Goal: Task Accomplishment & Management: Manage account settings

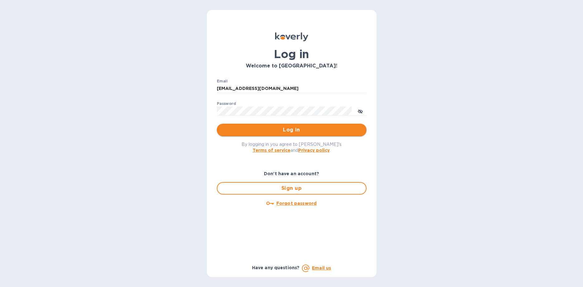
click at [275, 129] on span "Log in" at bounding box center [292, 129] width 140 height 7
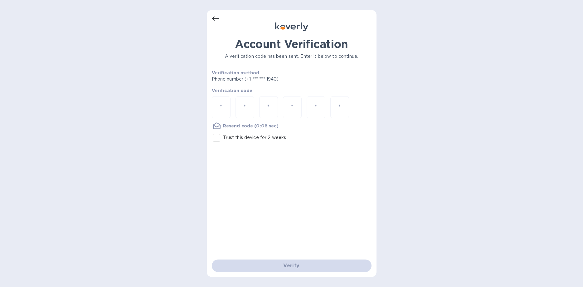
click at [222, 107] on input "number" at bounding box center [221, 107] width 8 height 12
type input "9"
type input "3"
type input "5"
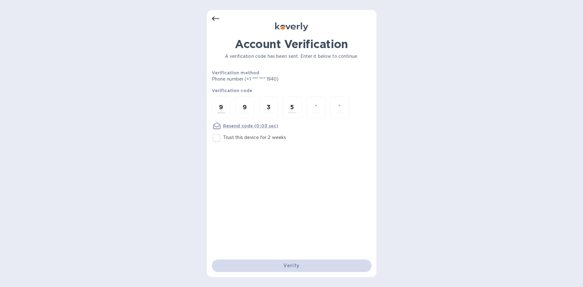
type input "0"
type input "3"
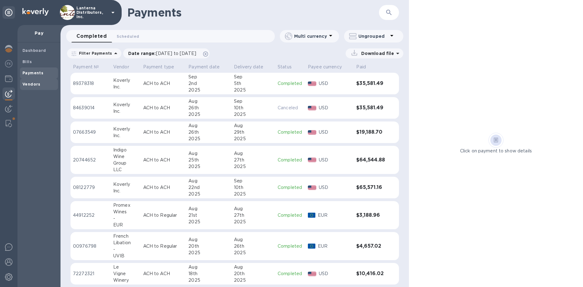
click at [36, 81] on span "Vendors" at bounding box center [31, 84] width 18 height 6
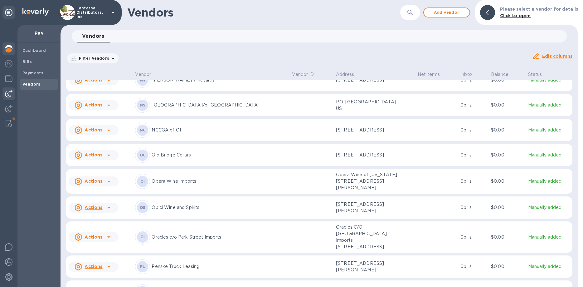
scroll to position [2521, 0]
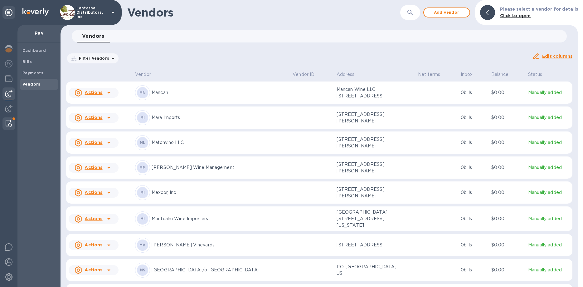
click at [11, 118] on div at bounding box center [8, 123] width 11 height 12
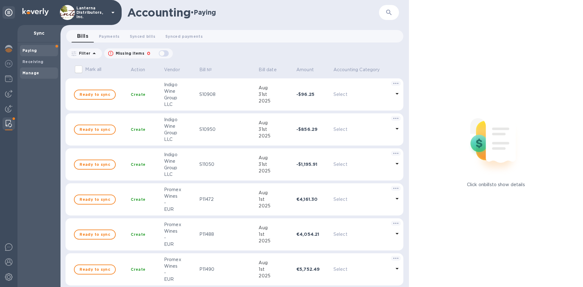
click at [44, 71] on span "Manage" at bounding box center [38, 73] width 33 height 6
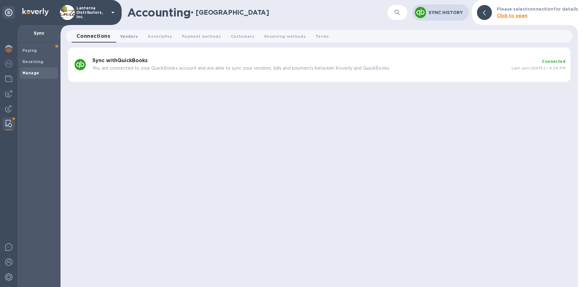
click at [134, 35] on span "Vendors 0" at bounding box center [129, 36] width 18 height 7
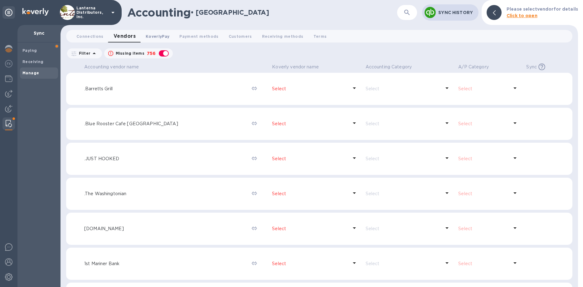
click at [162, 37] on span "KoverlyPay 0" at bounding box center [158, 36] width 24 height 7
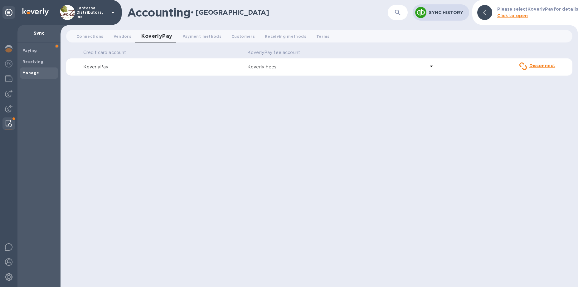
click at [162, 62] on td "KoverlyPay" at bounding box center [163, 66] width 164 height 17
click at [435, 67] on icon at bounding box center [431, 65] width 7 height 7
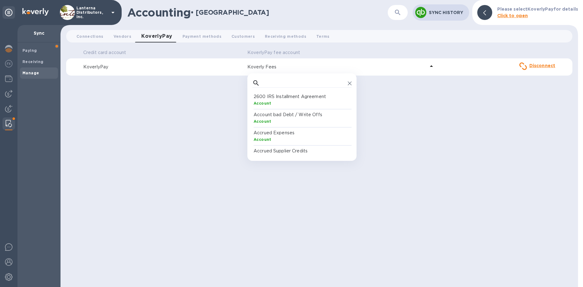
scroll to position [62, 99]
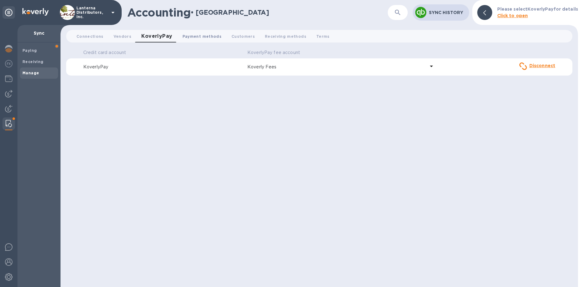
click at [205, 39] on span "Payment methods 0" at bounding box center [202, 36] width 39 height 7
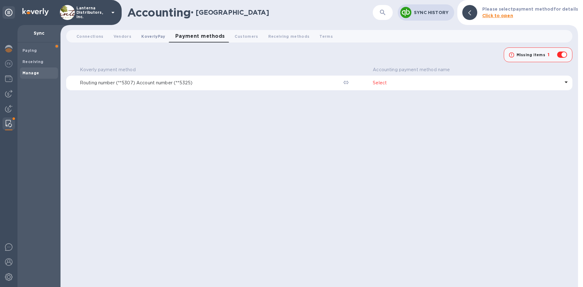
click at [155, 37] on span "KoverlyPay 0" at bounding box center [153, 36] width 24 height 7
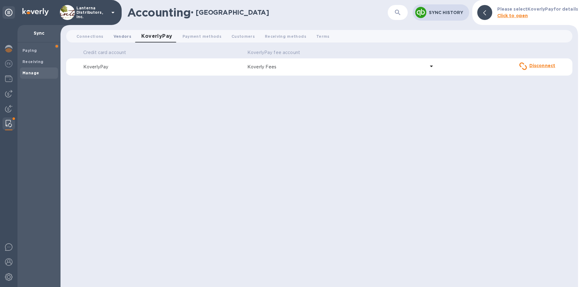
click at [117, 37] on span "Vendors 0" at bounding box center [123, 36] width 18 height 7
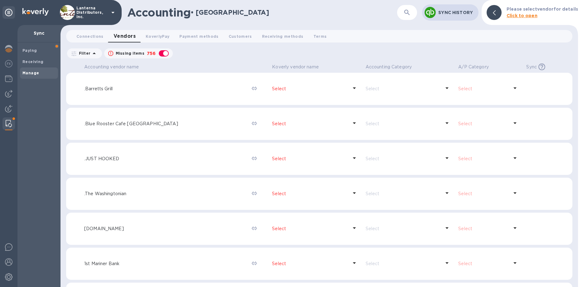
click at [220, 89] on p ".Barretts Grill" at bounding box center [165, 89] width 163 height 7
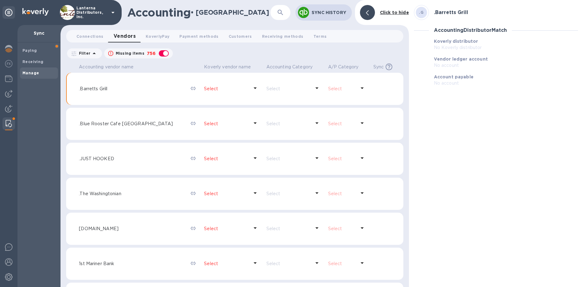
click at [372, 16] on div at bounding box center [367, 12] width 15 height 15
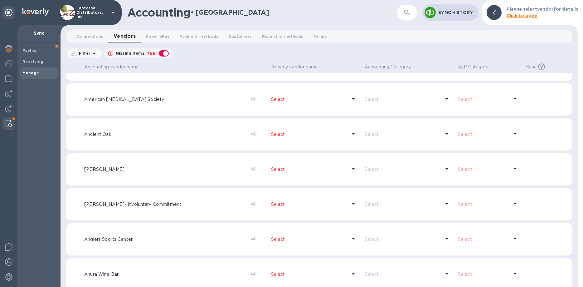
scroll to position [1534, 0]
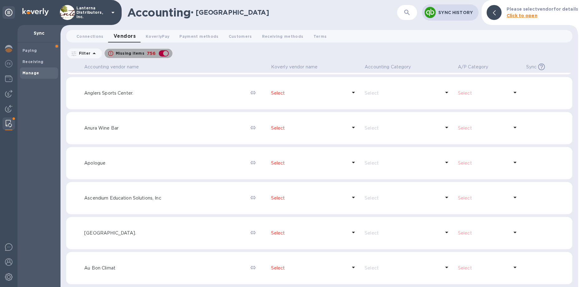
click at [160, 52] on div "button" at bounding box center [164, 53] width 12 height 9
checkbox input "false"
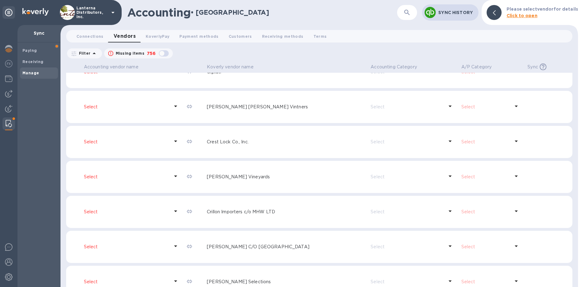
scroll to position [538, 0]
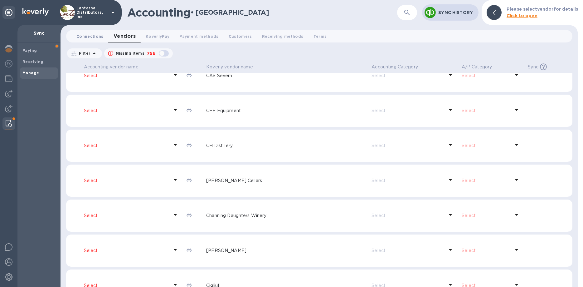
click at [89, 35] on span "Connections 0" at bounding box center [89, 36] width 27 height 7
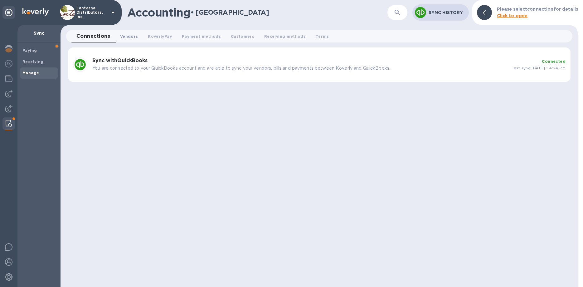
click at [124, 38] on span "Vendors 0" at bounding box center [129, 36] width 18 height 7
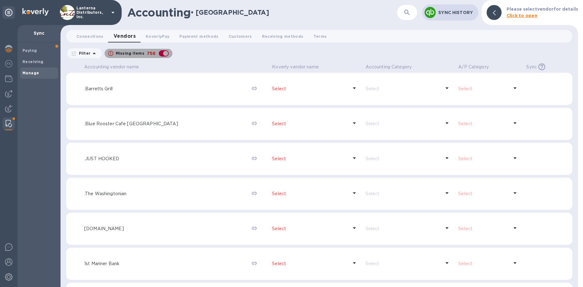
click at [163, 53] on div "button" at bounding box center [164, 53] width 12 height 9
checkbox input "false"
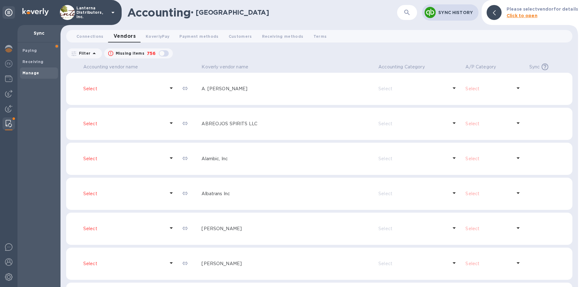
click at [469, 90] on p "Select" at bounding box center [489, 89] width 47 height 7
click at [405, 14] on icon "button" at bounding box center [407, 12] width 7 height 7
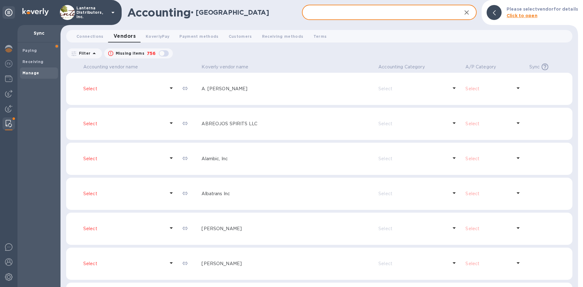
click at [405, 14] on input "text" at bounding box center [379, 12] width 155 height 15
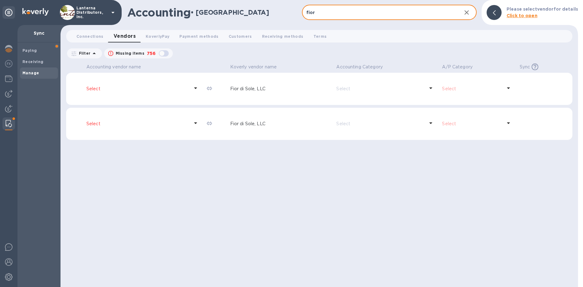
type input "fior"
click at [194, 90] on icon at bounding box center [195, 87] width 7 height 7
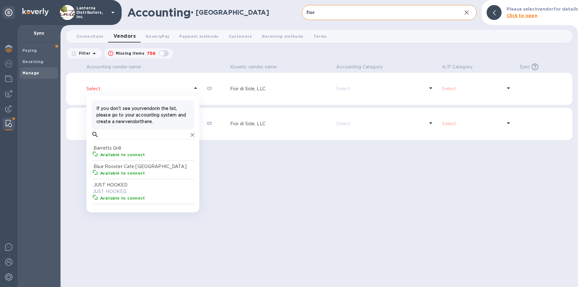
scroll to position [62, 104]
click at [151, 134] on input "text" at bounding box center [144, 134] width 87 height 9
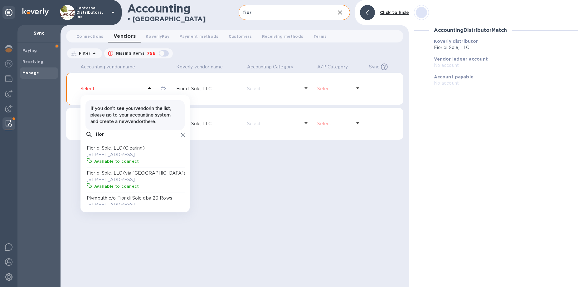
scroll to position [62, 99]
type input "fior"
click at [126, 158] on p "PO Box 6829, Napa, CA 94581" at bounding box center [136, 154] width 99 height 7
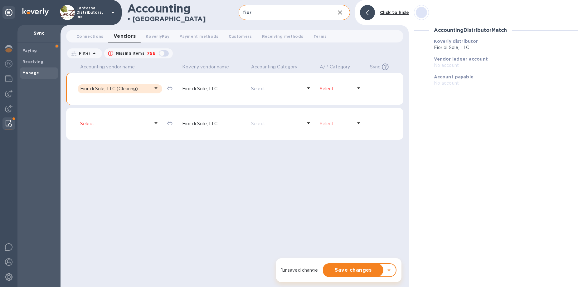
click at [155, 121] on icon at bounding box center [155, 122] width 7 height 7
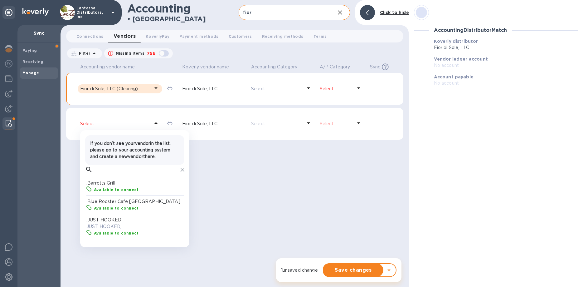
click at [118, 162] on div "If you don’t see your vendor in the list, please go to your accounting system a…" at bounding box center [135, 150] width 94 height 25
click at [117, 172] on input "text" at bounding box center [136, 169] width 83 height 9
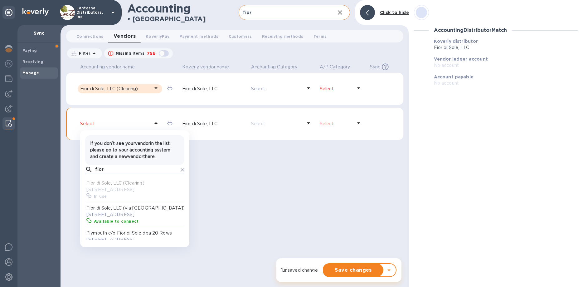
scroll to position [62, 99]
type input "fior"
click at [124, 218] on p "PO Box 6829, Napa, CA 94581" at bounding box center [135, 214] width 99 height 7
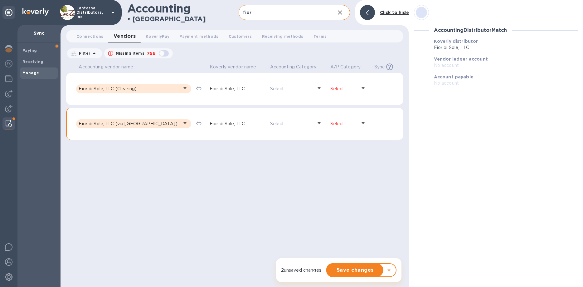
click at [281, 90] on p "Select" at bounding box center [291, 89] width 43 height 7
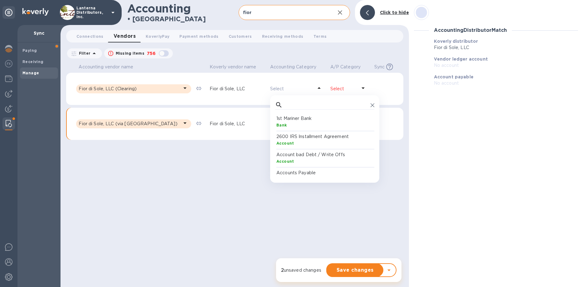
click at [281, 90] on p "Select" at bounding box center [291, 89] width 43 height 7
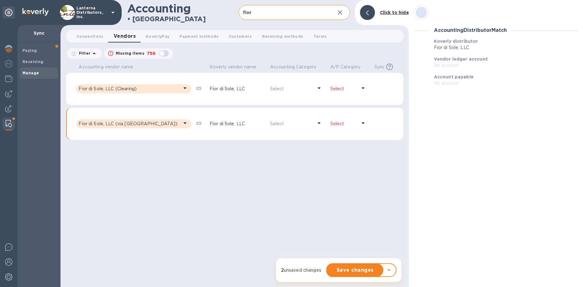
click at [352, 89] on p "Select" at bounding box center [344, 89] width 27 height 7
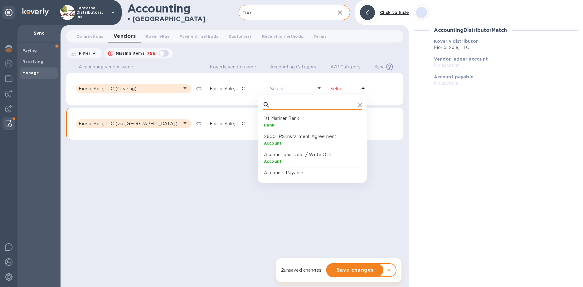
click at [331, 104] on input "text" at bounding box center [314, 104] width 83 height 9
type input "accounts"
click at [303, 127] on div "AccountsPayable" at bounding box center [313, 125] width 99 height 7
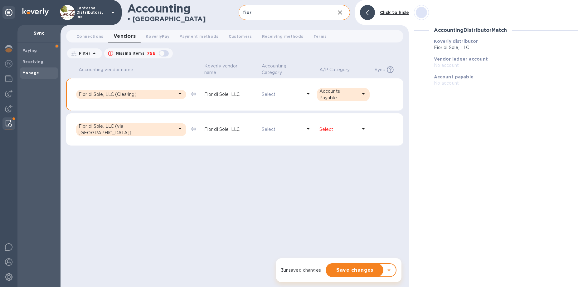
click at [340, 127] on div "Select" at bounding box center [338, 129] width 40 height 9
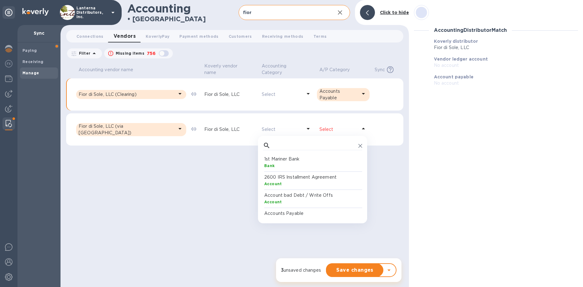
scroll to position [62, 99]
click at [331, 142] on input "text" at bounding box center [314, 145] width 83 height 9
type input "accounts"
click at [293, 156] on p "Accounts Payable" at bounding box center [313, 159] width 99 height 7
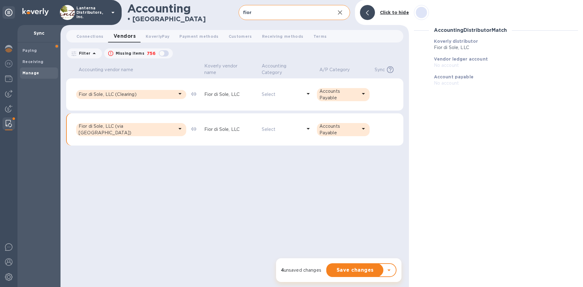
click at [391, 269] on icon at bounding box center [389, 269] width 7 height 7
click at [361, 272] on span "Save changes" at bounding box center [355, 269] width 47 height 7
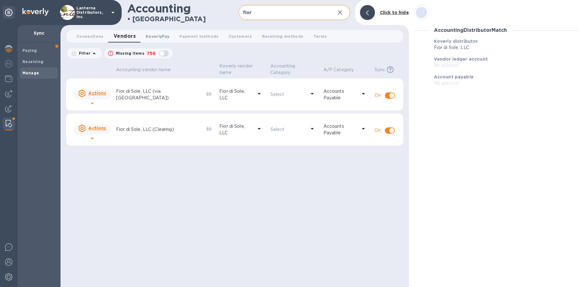
click at [158, 35] on span "KoverlyPay 0" at bounding box center [158, 36] width 24 height 7
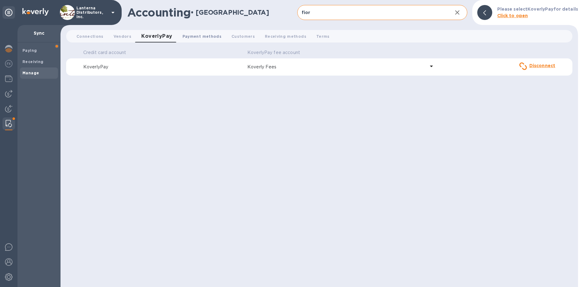
click at [210, 38] on span "Payment methods 0" at bounding box center [202, 36] width 39 height 7
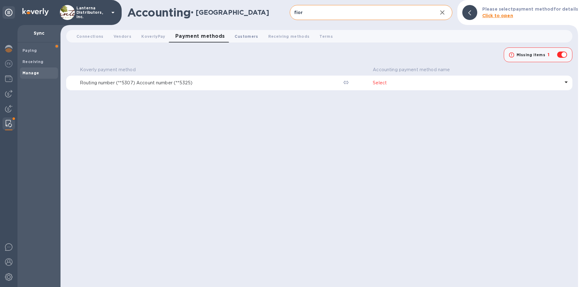
click at [248, 38] on span "Customers 0" at bounding box center [246, 36] width 23 height 7
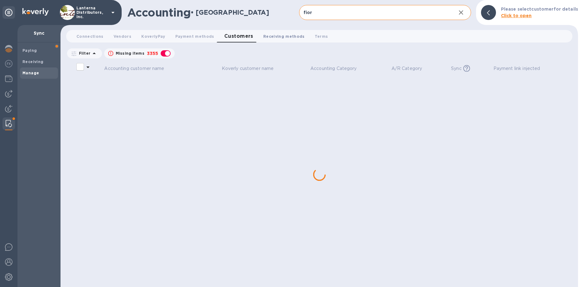
click at [280, 36] on span "Receiving methods 0" at bounding box center [284, 36] width 42 height 7
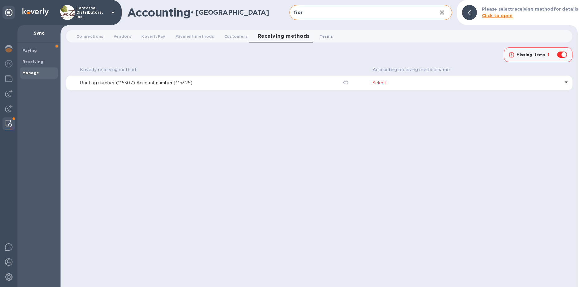
click at [327, 35] on span "Terms 0" at bounding box center [326, 36] width 13 height 7
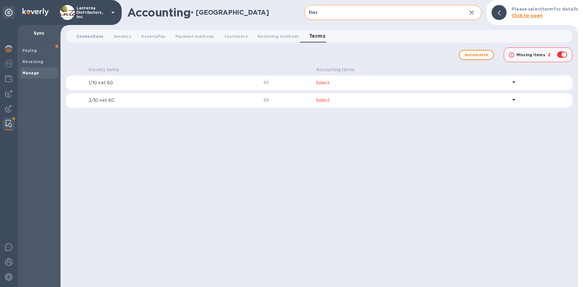
click at [95, 37] on span "Connections 0" at bounding box center [89, 36] width 27 height 7
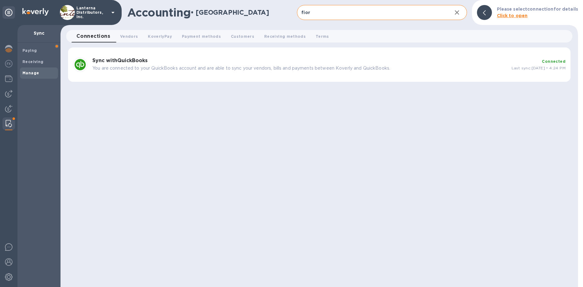
click at [136, 61] on b "Sync with QuickBooks" at bounding box center [119, 60] width 55 height 6
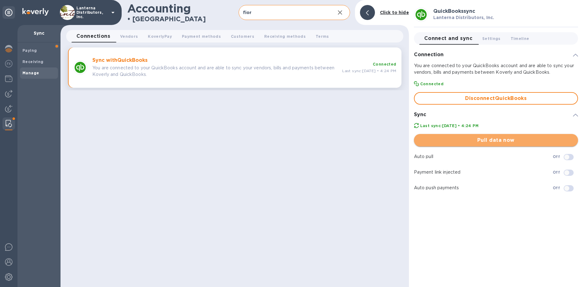
click at [474, 143] on span "Pull data now" at bounding box center [496, 139] width 154 height 7
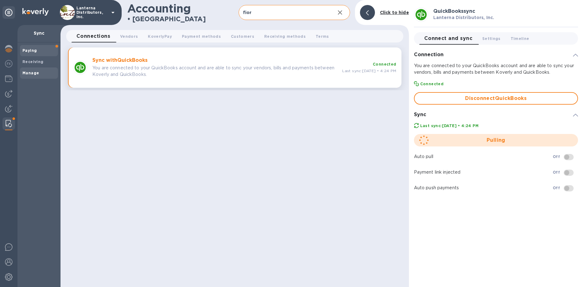
click at [32, 48] on b "Paying" at bounding box center [29, 50] width 14 height 5
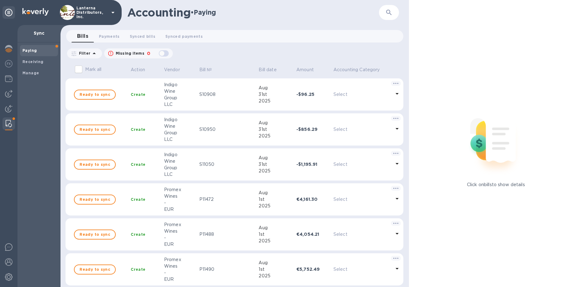
click at [387, 11] on icon "button" at bounding box center [389, 12] width 7 height 7
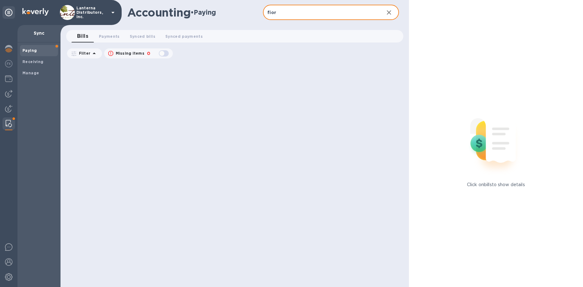
click at [360, 14] on input "fior" at bounding box center [321, 12] width 116 height 15
type input "fior"
click at [112, 35] on span "Payments 0" at bounding box center [109, 36] width 21 height 7
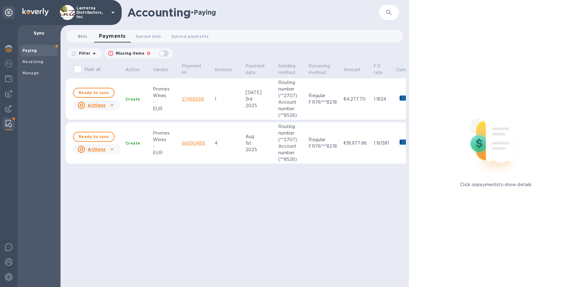
click at [84, 36] on span "Bills 0" at bounding box center [82, 36] width 9 height 7
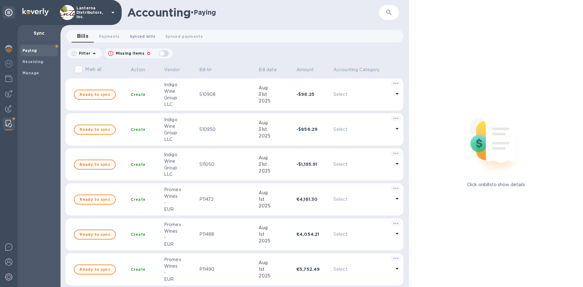
click at [148, 39] on span "Synced bills 0" at bounding box center [143, 36] width 26 height 7
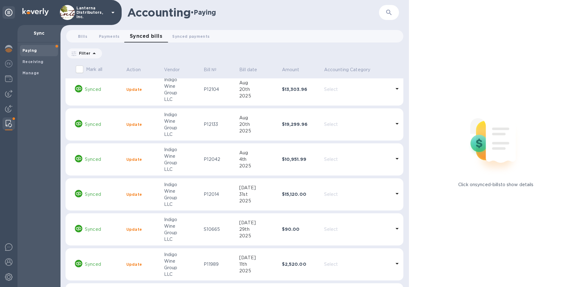
scroll to position [569, 0]
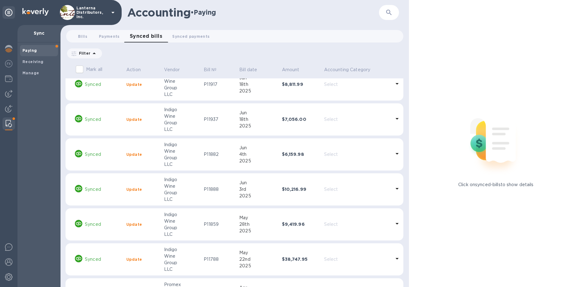
click at [392, 12] on icon "button" at bounding box center [389, 12] width 7 height 7
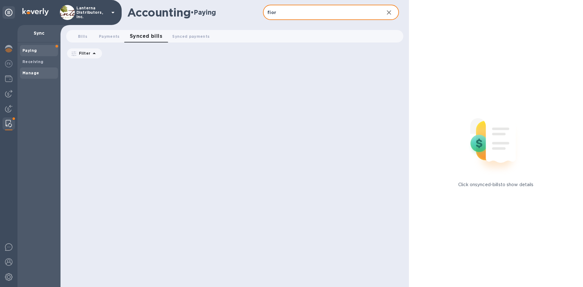
type input "fior"
click at [40, 68] on div "Manage" at bounding box center [39, 72] width 38 height 11
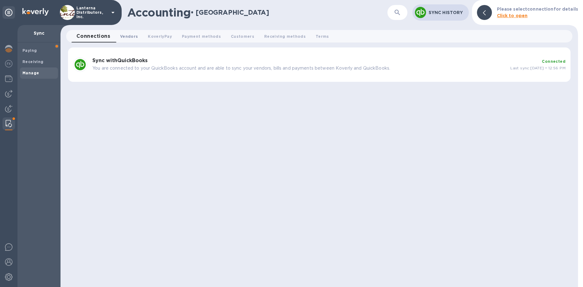
click at [135, 39] on span "Vendors 0" at bounding box center [129, 36] width 18 height 7
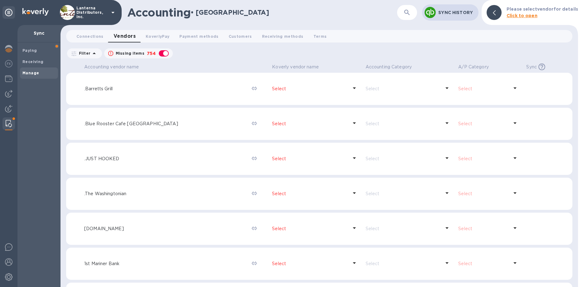
click at [165, 52] on div "button" at bounding box center [164, 53] width 12 height 9
checkbox input "false"
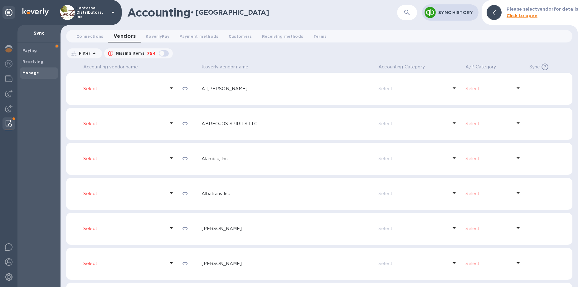
click at [425, 15] on div at bounding box center [431, 13] width 14 height 14
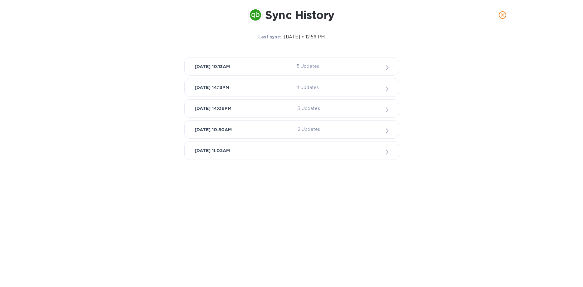
click at [502, 12] on icon "close" at bounding box center [503, 15] width 6 height 6
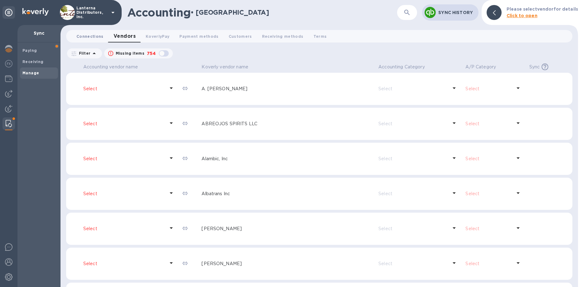
click at [96, 37] on span "Connections 0" at bounding box center [89, 36] width 27 height 7
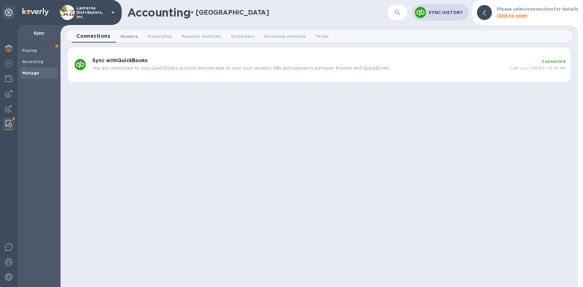
click at [138, 39] on span "Vendors 0" at bounding box center [129, 36] width 18 height 7
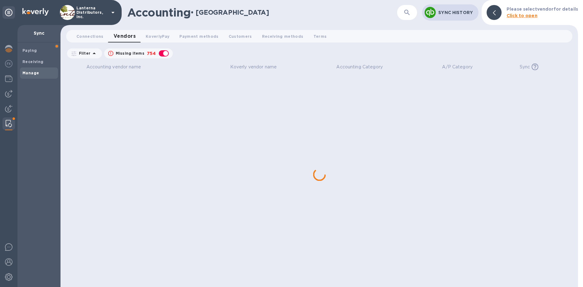
click at [402, 14] on button "button" at bounding box center [407, 12] width 15 height 15
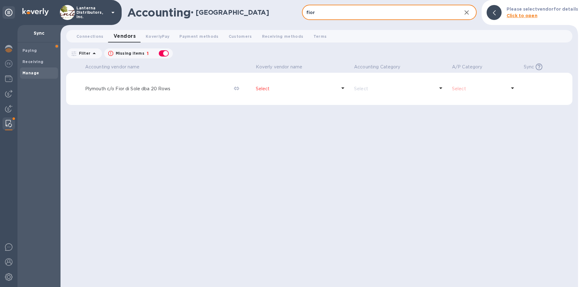
type input "fior"
click at [165, 54] on div "button" at bounding box center [164, 53] width 12 height 9
checkbox input "false"
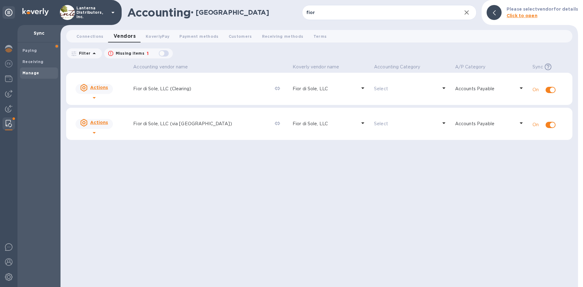
click at [96, 97] on icon at bounding box center [94, 98] width 3 height 2
click at [109, 133] on p "Activate vendor" at bounding box center [110, 129] width 38 height 7
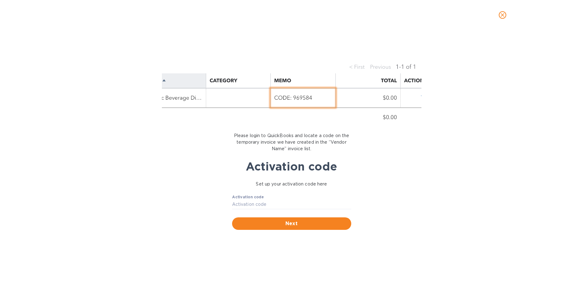
click at [501, 17] on icon "close" at bounding box center [503, 15] width 6 height 6
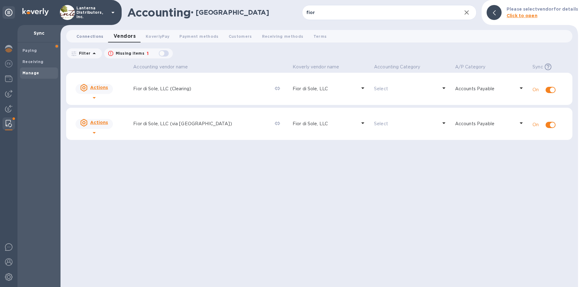
click at [93, 37] on span "Connections 0" at bounding box center [89, 36] width 27 height 7
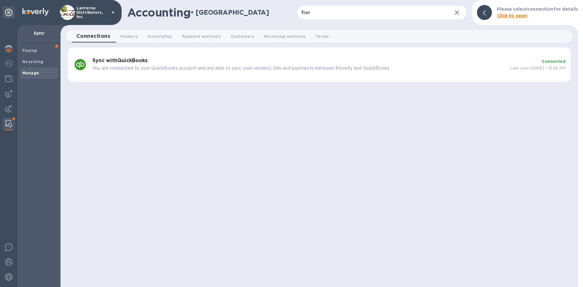
click at [184, 70] on p "You are connected to your QuickBooks account and are able to sync your vendors,…" at bounding box center [298, 68] width 413 height 7
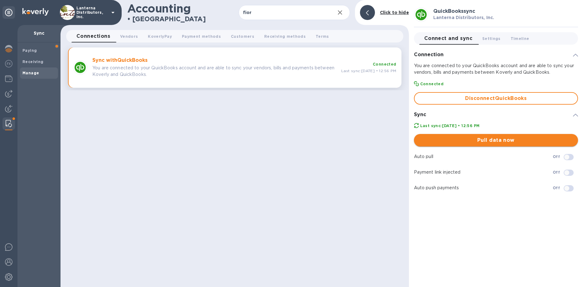
click at [475, 139] on span "Pull data now" at bounding box center [496, 139] width 154 height 7
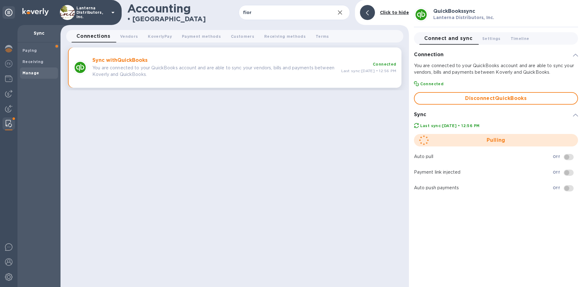
click at [572, 158] on span at bounding box center [569, 157] width 10 height 6
click at [492, 42] on button "Settings 0" at bounding box center [492, 38] width 28 height 12
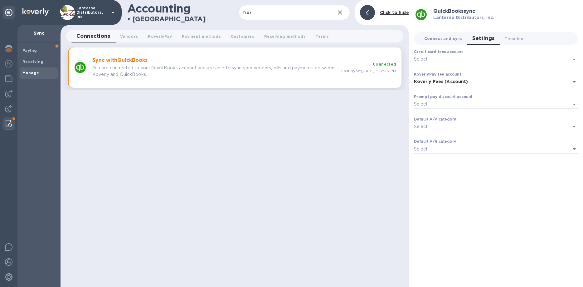
click at [430, 39] on span "Connect and sync 0" at bounding box center [444, 38] width 38 height 7
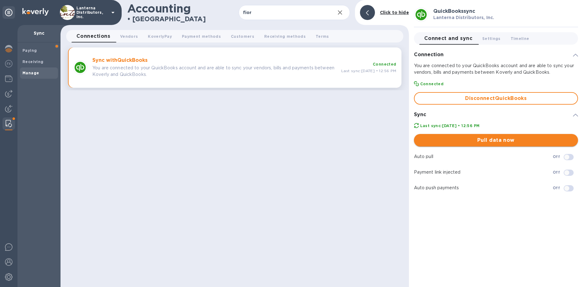
click at [501, 141] on span "Pull data now" at bounding box center [496, 139] width 154 height 7
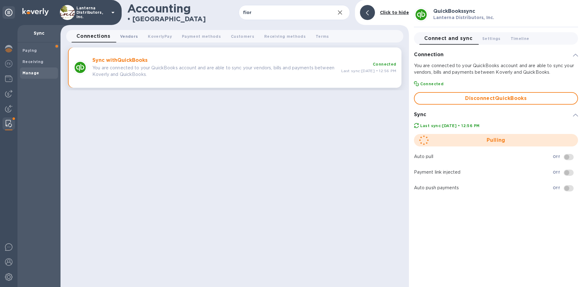
click at [137, 37] on span "Vendors 0" at bounding box center [129, 36] width 18 height 7
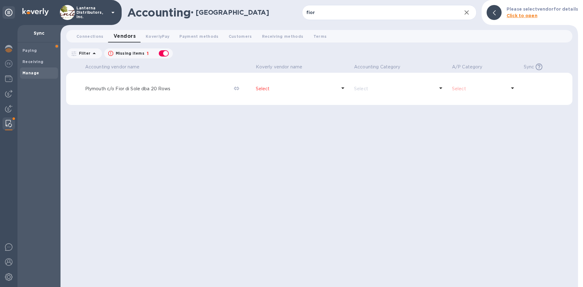
click at [160, 53] on div "button" at bounding box center [164, 53] width 12 height 9
checkbox input "false"
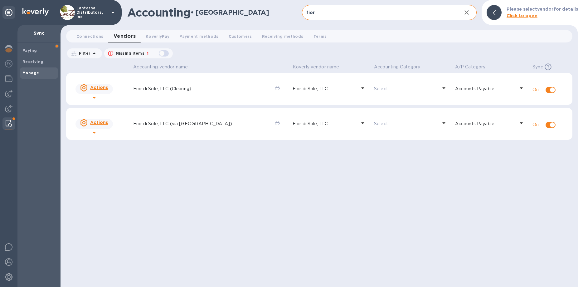
click at [376, 15] on input "fior" at bounding box center [379, 12] width 155 height 15
click at [41, 49] on span "Paying" at bounding box center [38, 50] width 33 height 6
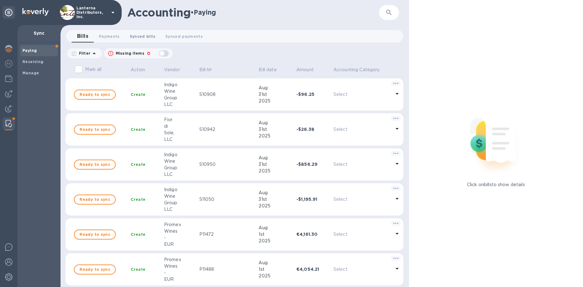
click at [145, 39] on span "Synced bills 0" at bounding box center [143, 36] width 26 height 7
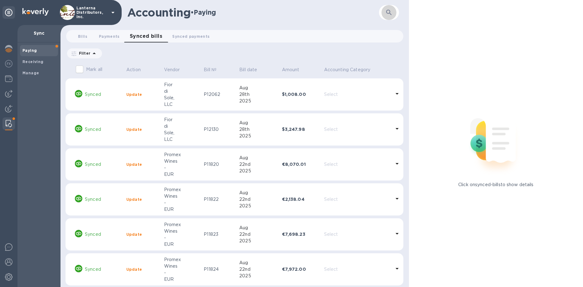
click at [388, 14] on icon "button" at bounding box center [389, 12] width 7 height 7
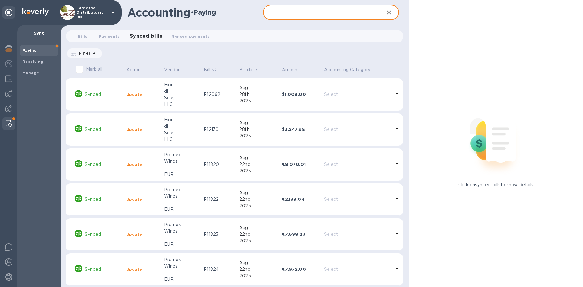
click at [348, 15] on input "text" at bounding box center [321, 12] width 116 height 15
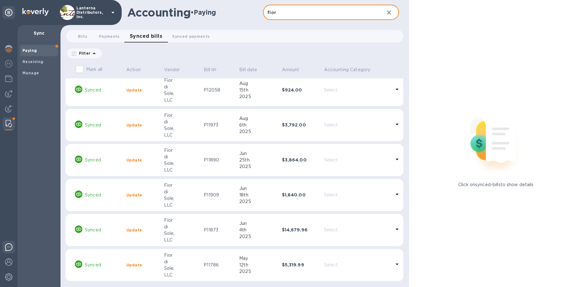
type input "fior"
click at [199, 157] on div "di" at bounding box center [181, 157] width 35 height 7
click at [117, 161] on p "Synced" at bounding box center [103, 160] width 37 height 7
click at [283, 160] on b "$3,864.00" at bounding box center [294, 159] width 25 height 5
click at [8, 49] on img at bounding box center [8, 48] width 7 height 7
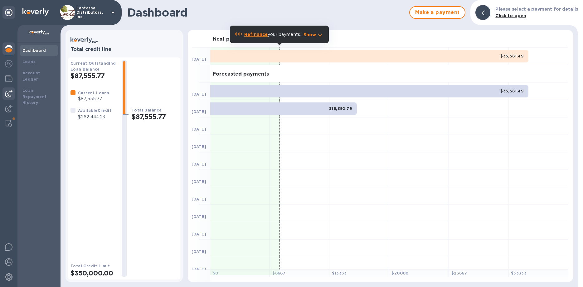
click at [9, 94] on img at bounding box center [8, 93] width 7 height 7
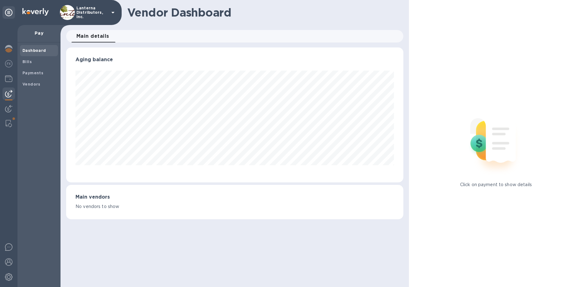
scroll to position [135, 337]
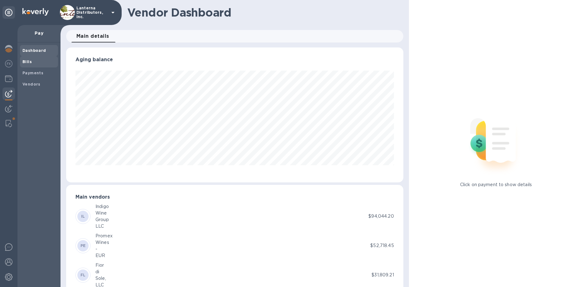
click at [31, 65] on div "Bills" at bounding box center [39, 61] width 38 height 11
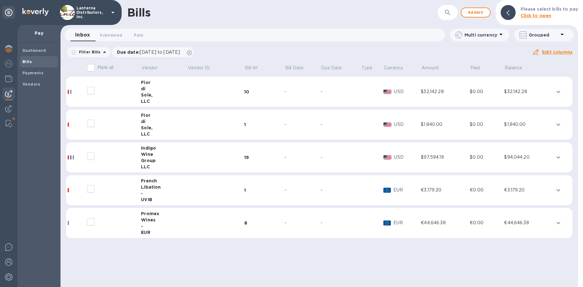
click at [181, 98] on div "Sole," at bounding box center [164, 95] width 46 height 6
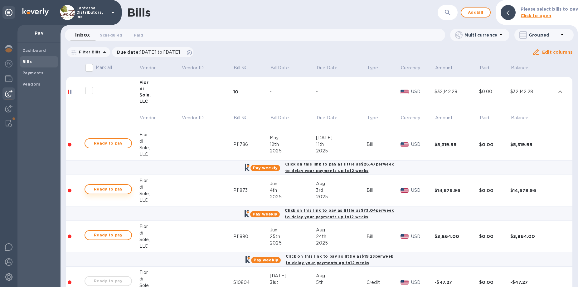
click at [114, 188] on span "Ready to pay" at bounding box center [108, 188] width 36 height 7
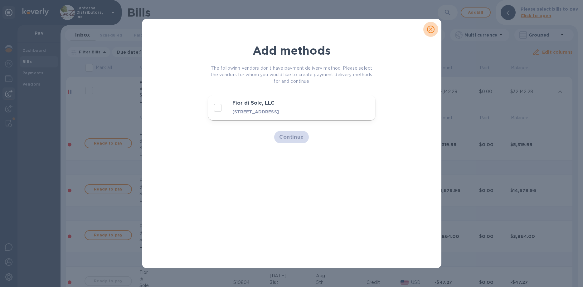
click at [432, 30] on icon "close" at bounding box center [431, 29] width 4 height 4
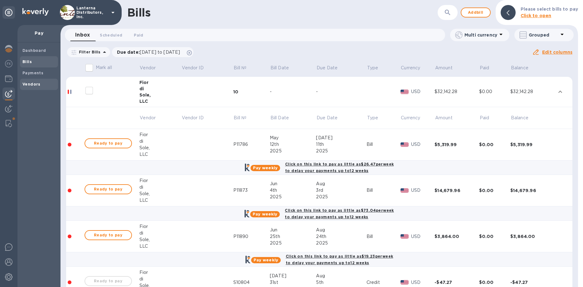
click at [29, 84] on b "Vendors" at bounding box center [31, 84] width 18 height 5
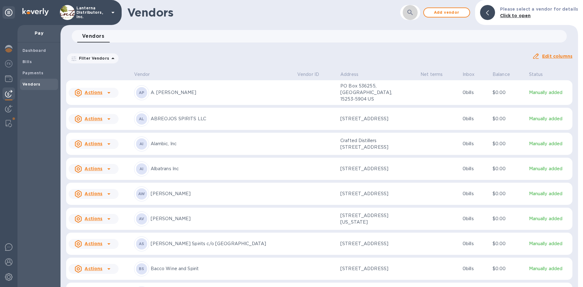
click at [414, 12] on icon "button" at bounding box center [410, 12] width 7 height 7
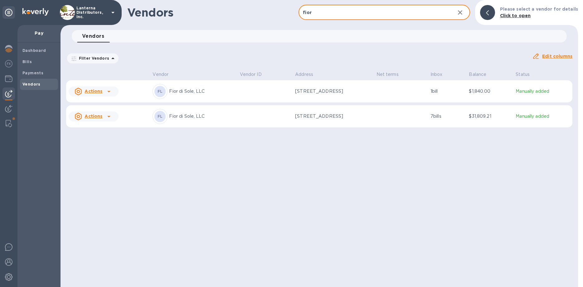
type input "fior"
click at [238, 90] on td at bounding box center [266, 91] width 56 height 22
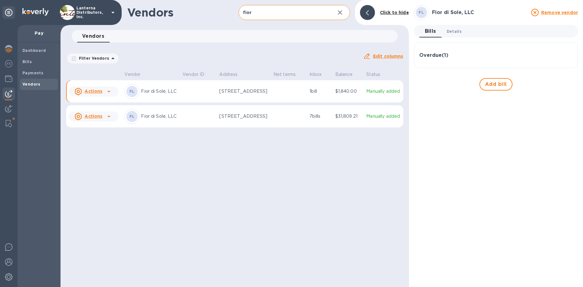
click at [455, 32] on span "Details 0" at bounding box center [454, 31] width 15 height 7
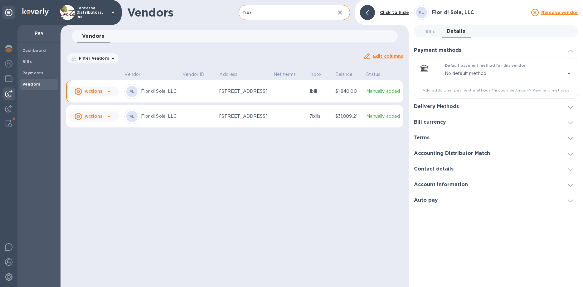
click at [444, 107] on h3 "Delivery Methods" at bounding box center [436, 107] width 45 height 6
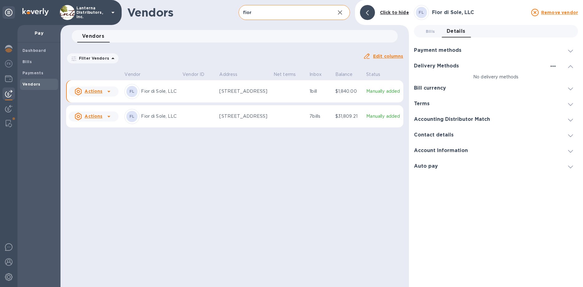
click at [551, 65] on icon "button" at bounding box center [553, 65] width 7 height 7
click at [442, 51] on div at bounding box center [291, 143] width 583 height 287
click at [442, 47] on h3 "Payment methods" at bounding box center [437, 50] width 47 height 6
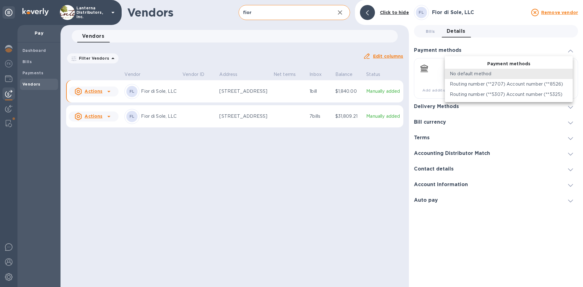
click at [530, 76] on body "Lanterna Distributors, Inc. Pay Dashboard Bills Payments Vendors Vendors fior ​…" at bounding box center [291, 143] width 583 height 287
click at [529, 85] on p "Routing number (**2707) Account number (**8526)" at bounding box center [506, 84] width 113 height 7
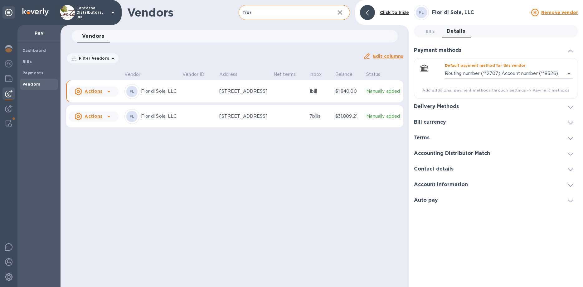
type input "16922464024756425915443593300016"
click at [456, 107] on h3 "Delivery Methods" at bounding box center [436, 107] width 45 height 6
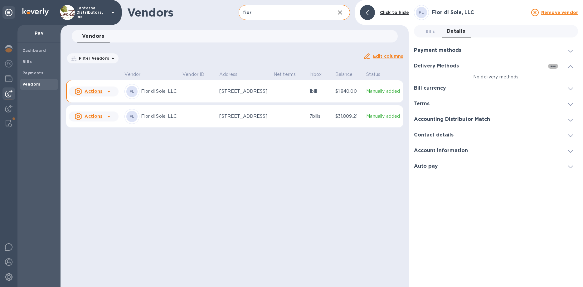
click at [553, 66] on icon "button" at bounding box center [553, 66] width 5 height 1
click at [563, 82] on li "Add new" at bounding box center [561, 79] width 36 height 20
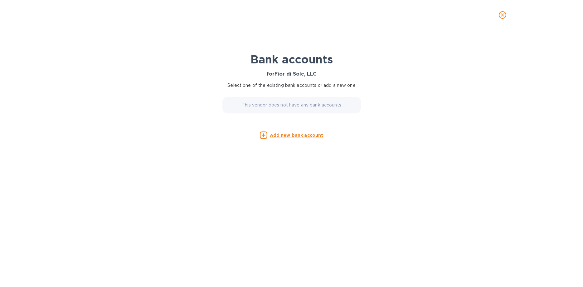
click at [312, 133] on u "Add new bank account" at bounding box center [297, 135] width 54 height 5
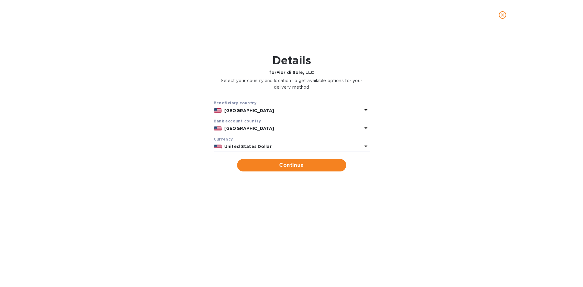
click at [505, 12] on icon "close" at bounding box center [503, 15] width 6 height 6
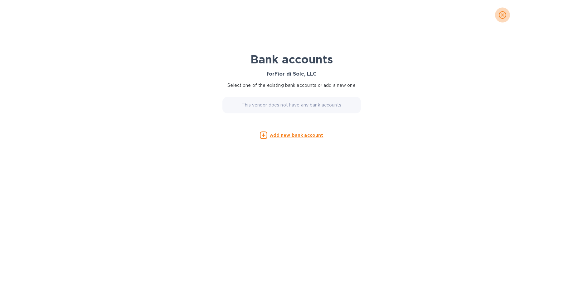
click at [503, 16] on icon "close" at bounding box center [503, 15] width 6 height 6
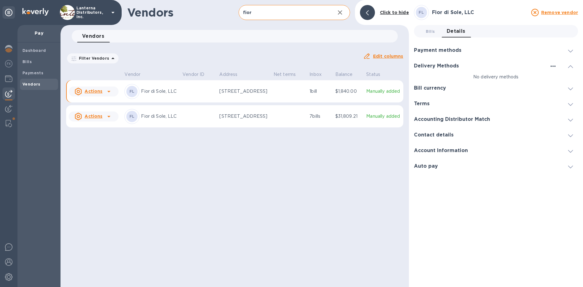
click at [550, 68] on icon "button" at bounding box center [553, 65] width 7 height 7
click at [551, 75] on li "Add new" at bounding box center [561, 79] width 36 height 20
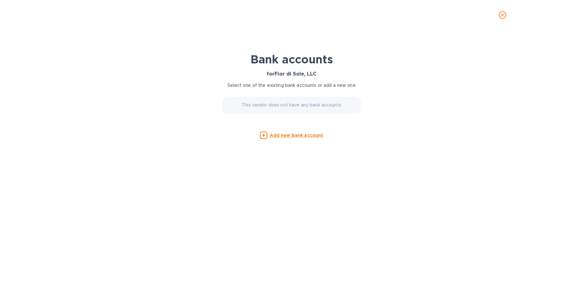
click at [283, 138] on p "Add new bank account" at bounding box center [297, 135] width 54 height 6
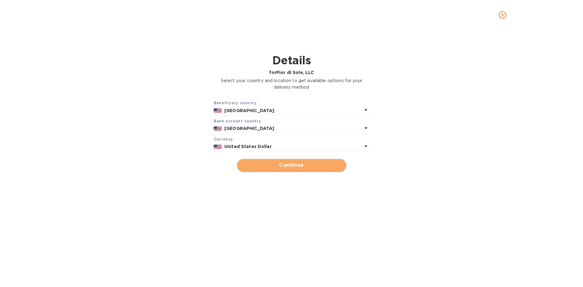
click at [303, 165] on span "Continue" at bounding box center [291, 164] width 99 height 7
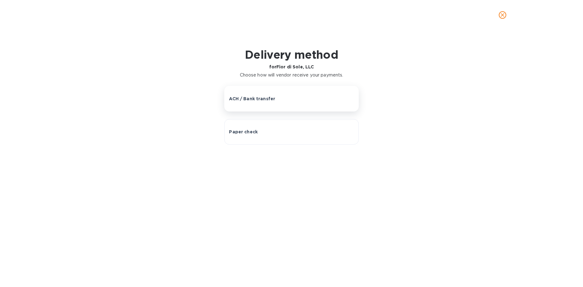
click at [288, 103] on button "ACH / Bank transfer" at bounding box center [291, 99] width 134 height 26
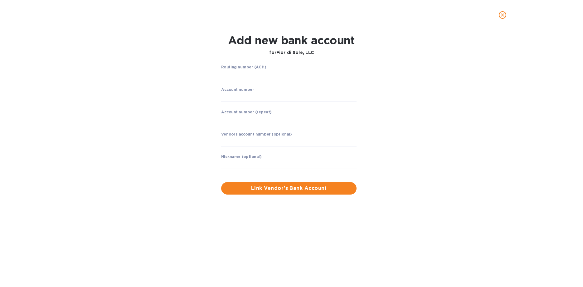
click at [278, 76] on input "string" at bounding box center [288, 74] width 135 height 9
type input "121100782"
click at [278, 100] on input "string" at bounding box center [288, 96] width 135 height 9
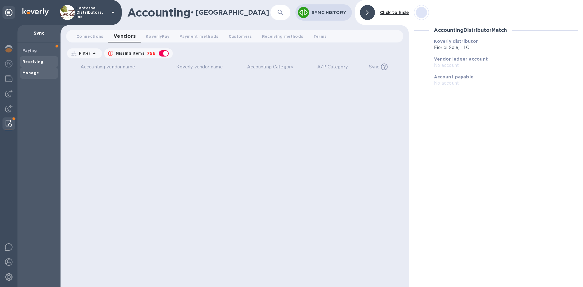
click at [47, 60] on span "Receiving" at bounding box center [38, 62] width 33 height 6
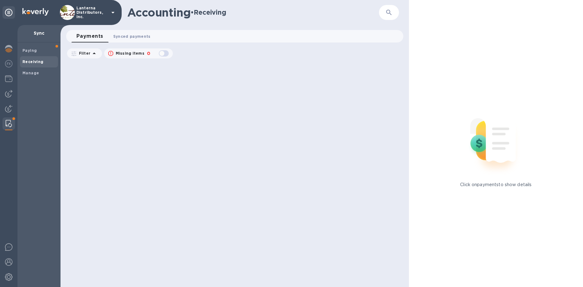
click at [129, 35] on span "Synced payments 0" at bounding box center [131, 36] width 37 height 7
click at [38, 50] on span "Paying" at bounding box center [38, 50] width 33 height 6
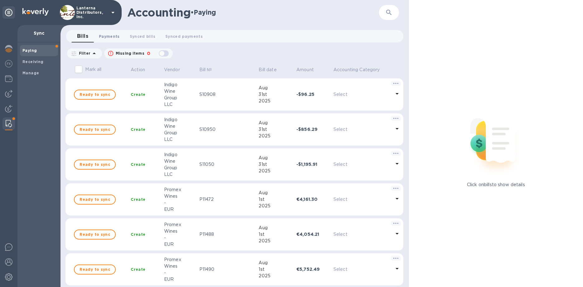
click at [114, 39] on span "Payments 0" at bounding box center [109, 36] width 21 height 7
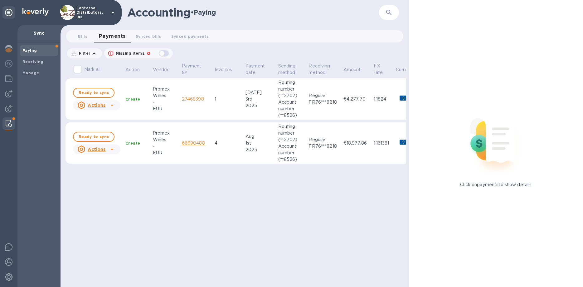
click at [170, 97] on div "Wines" at bounding box center [165, 95] width 24 height 7
click at [116, 103] on div at bounding box center [112, 105] width 10 height 10
click at [206, 97] on div at bounding box center [291, 143] width 583 height 287
click at [199, 65] on p "Payment №" at bounding box center [192, 69] width 20 height 13
click at [154, 37] on span "Synced bills 0" at bounding box center [149, 36] width 26 height 7
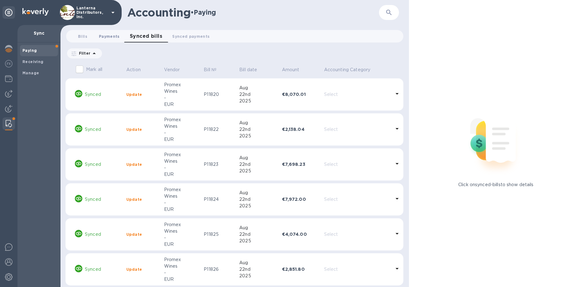
click at [114, 35] on span "Payments 0" at bounding box center [109, 36] width 21 height 7
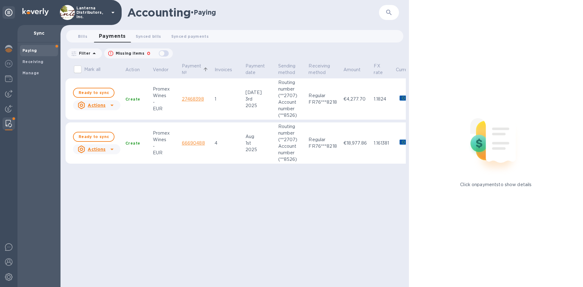
click at [168, 92] on div "Wines" at bounding box center [165, 95] width 24 height 7
click at [184, 98] on link "27468398" at bounding box center [193, 98] width 22 height 5
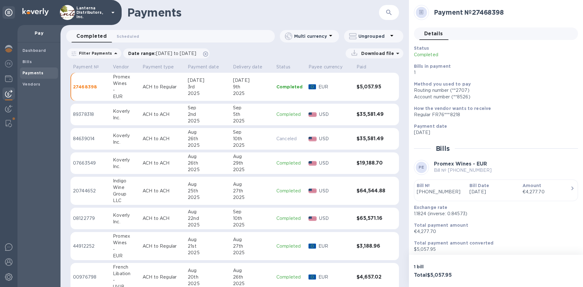
click at [235, 186] on div "Aug" at bounding box center [252, 184] width 38 height 7
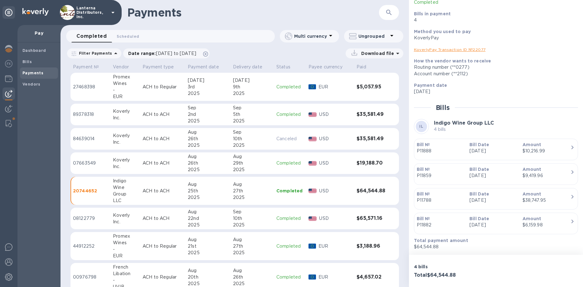
scroll to position [53, 0]
click at [498, 117] on div "Status Completed Bills in payment 4 Method you used to pay KoverlyPay KoverlyPa…" at bounding box center [496, 121] width 164 height 258
click at [452, 125] on b "Indigo Wine Group LLC" at bounding box center [464, 123] width 60 height 6
click at [422, 126] on b "IL" at bounding box center [422, 126] width 4 height 5
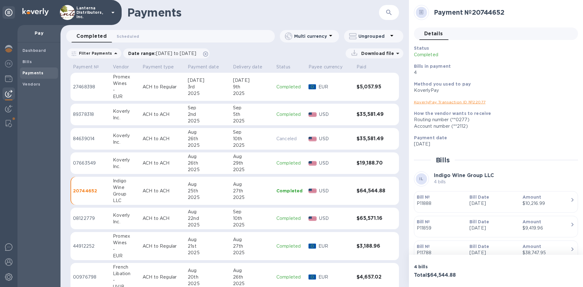
click at [443, 102] on link "KoverlyPay Transaction ID № 22077" at bounding box center [450, 102] width 72 height 5
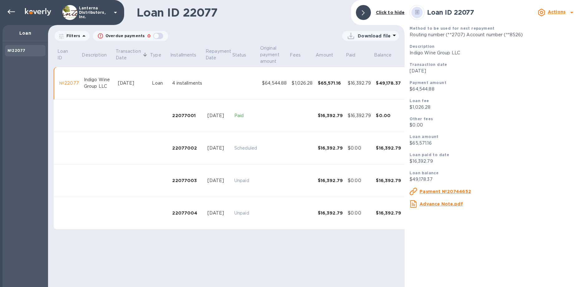
click at [449, 190] on u "Payment №20744652" at bounding box center [446, 191] width 52 height 5
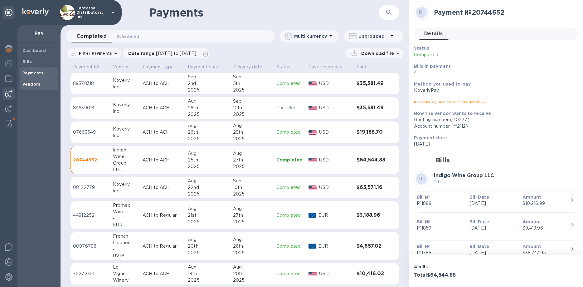
click at [29, 85] on b "Vendors" at bounding box center [31, 84] width 18 height 5
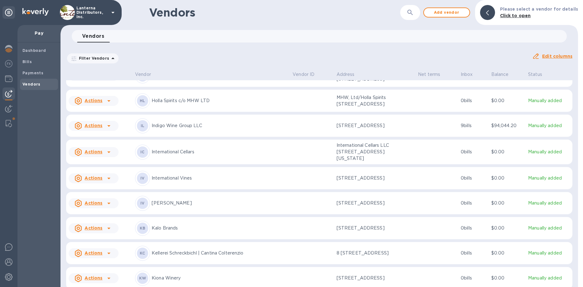
scroll to position [1874, 0]
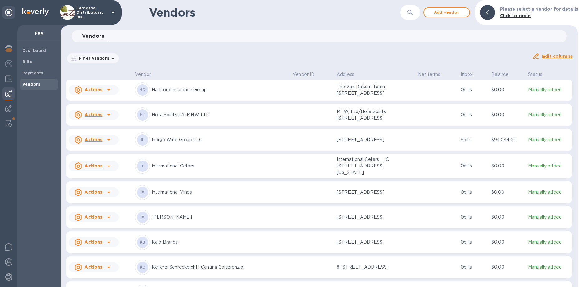
click at [171, 143] on p "Indigo Wine Group LLC" at bounding box center [220, 139] width 136 height 7
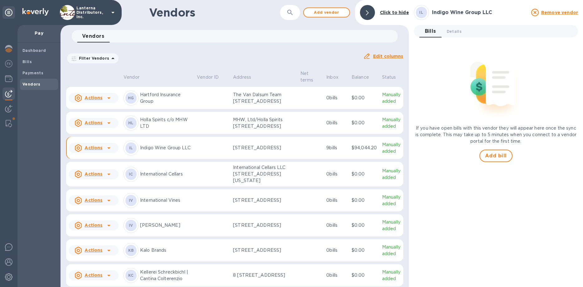
scroll to position [1898, 0]
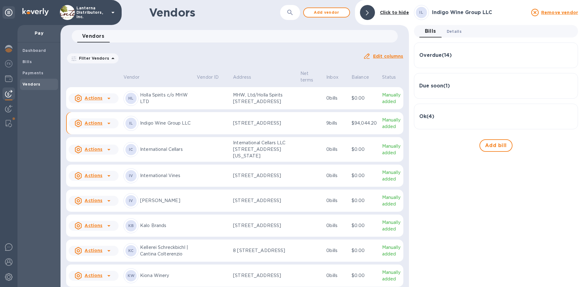
click at [454, 32] on span "Details 0" at bounding box center [454, 31] width 15 height 7
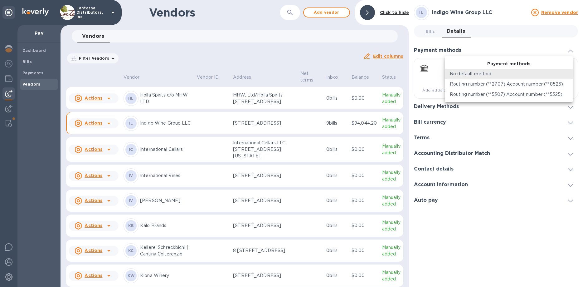
click at [556, 72] on body "Lanterna Distributors, Inc. Pay Dashboard Bills Payments Vendors Vendors ​ Add …" at bounding box center [291, 143] width 583 height 287
click at [535, 29] on div at bounding box center [291, 143] width 583 height 287
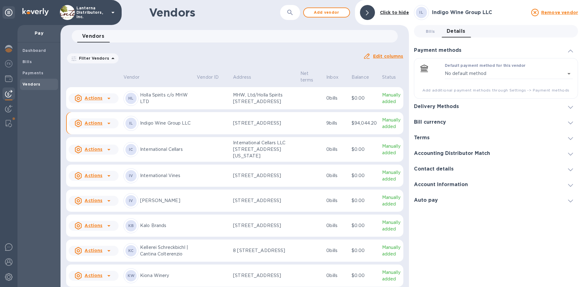
click at [477, 106] on div "Delivery Methods" at bounding box center [496, 107] width 164 height 16
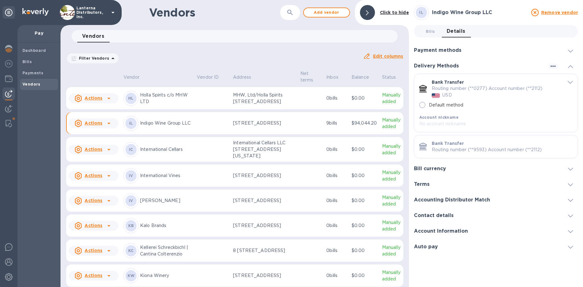
click at [469, 167] on div "Bill currency" at bounding box center [496, 169] width 164 height 16
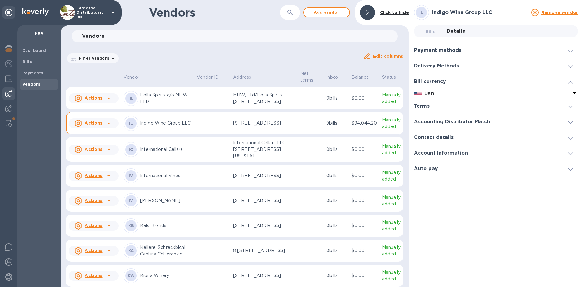
click at [453, 107] on div "Terms" at bounding box center [496, 106] width 164 height 16
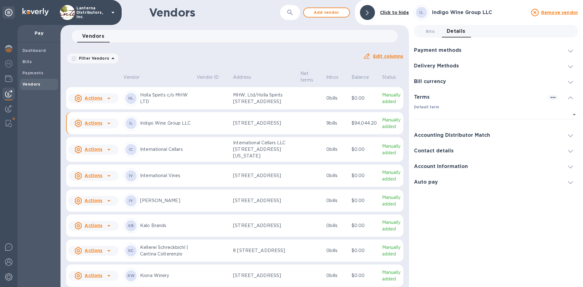
click at [467, 133] on h3 "Accounting Distributor Match" at bounding box center [452, 135] width 76 height 6
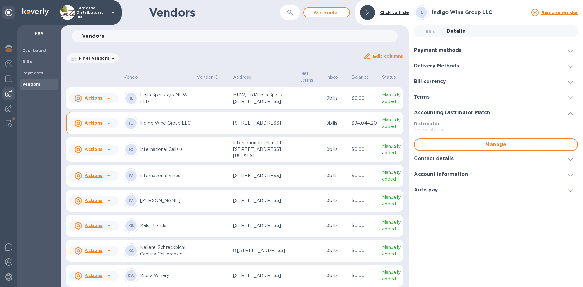
click at [447, 157] on h3 "Contact details" at bounding box center [434, 159] width 40 height 6
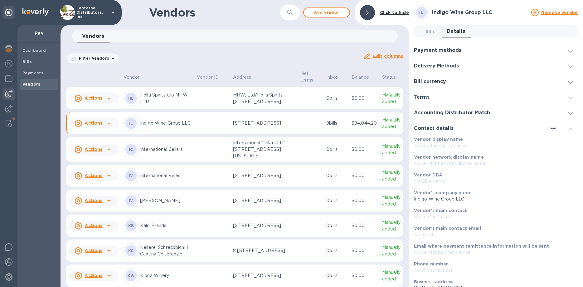
scroll to position [36, 0]
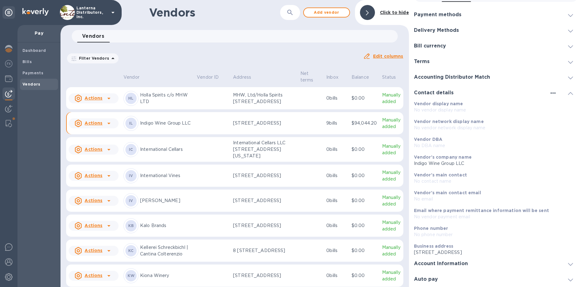
click at [551, 92] on icon "button" at bounding box center [553, 92] width 7 height 7
click at [574, 94] on div at bounding box center [291, 143] width 583 height 287
click at [573, 94] on icon at bounding box center [570, 93] width 5 height 3
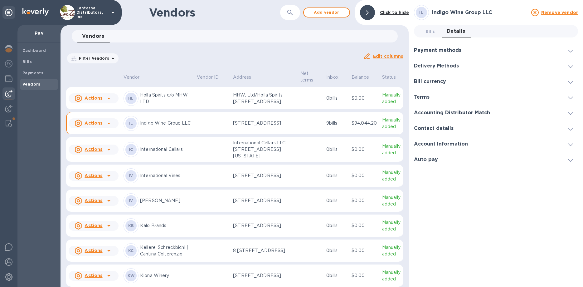
click at [573, 143] on span at bounding box center [570, 144] width 5 height 6
click at [556, 145] on icon "button" at bounding box center [553, 143] width 7 height 7
click at [556, 155] on p "Edit" at bounding box center [561, 157] width 10 height 6
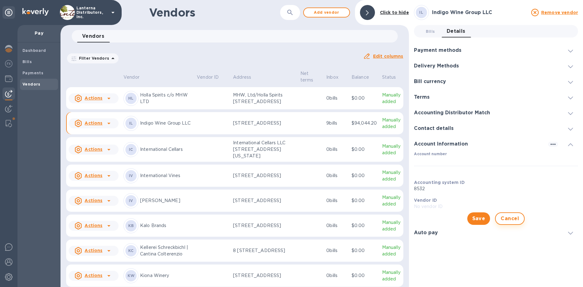
click at [521, 220] on button "Cancel" at bounding box center [510, 218] width 30 height 12
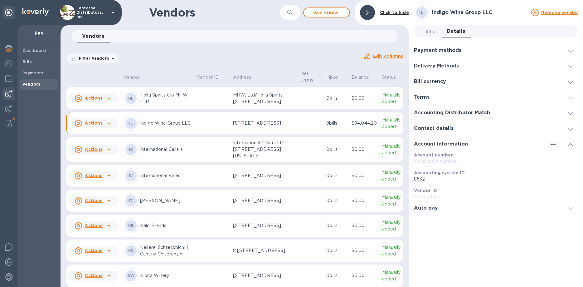
click at [566, 206] on div at bounding box center [570, 208] width 15 height 6
click at [568, 160] on div at bounding box center [570, 159] width 15 height 6
click at [435, 34] on span "Bills 0" at bounding box center [430, 31] width 9 height 7
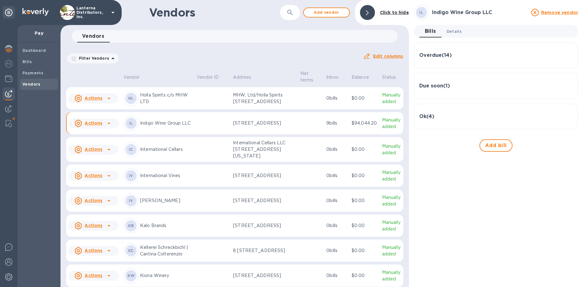
click at [455, 35] on button "Details 0" at bounding box center [454, 31] width 25 height 12
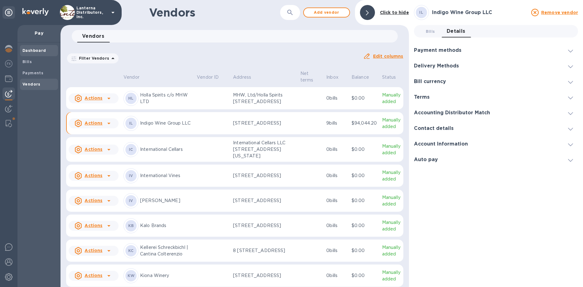
click at [45, 53] on span "Dashboard" at bounding box center [38, 50] width 33 height 6
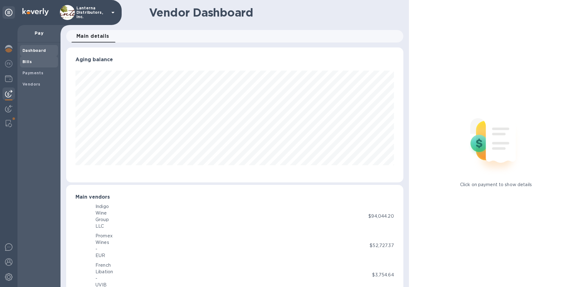
scroll to position [135, 337]
click at [35, 59] on span "Bills" at bounding box center [38, 62] width 33 height 6
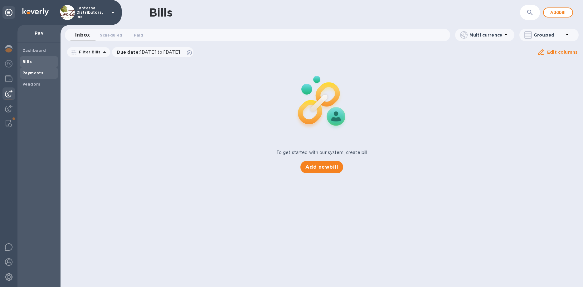
click at [34, 71] on b "Payments" at bounding box center [32, 73] width 21 height 5
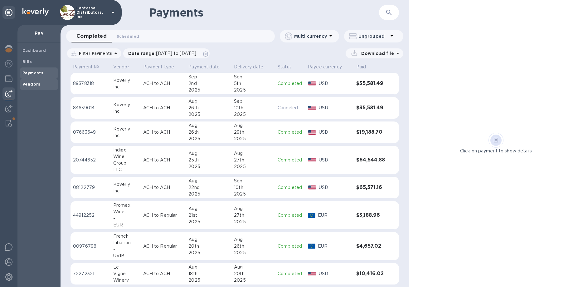
click at [34, 86] on b "Vendors" at bounding box center [31, 84] width 18 height 5
